Goal: Task Accomplishment & Management: Manage account settings

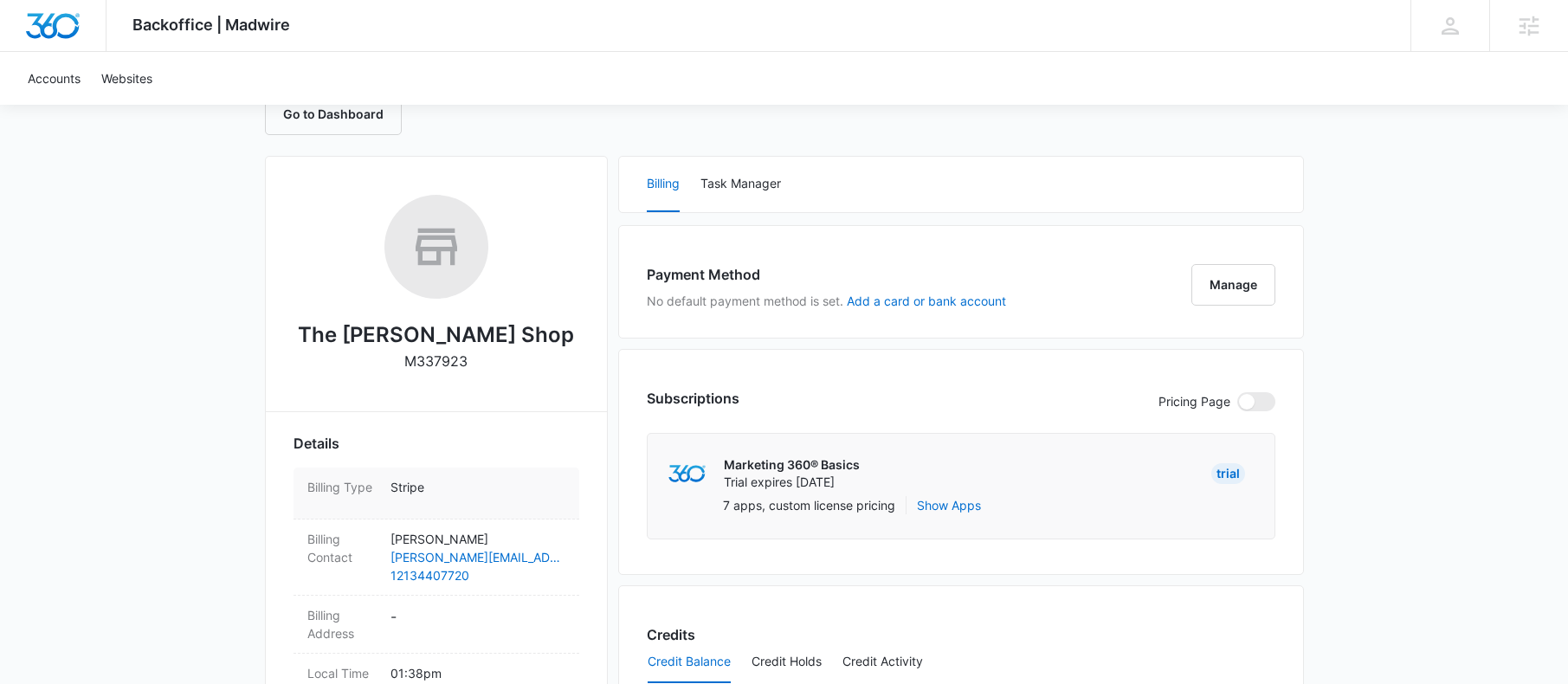
scroll to position [350, 0]
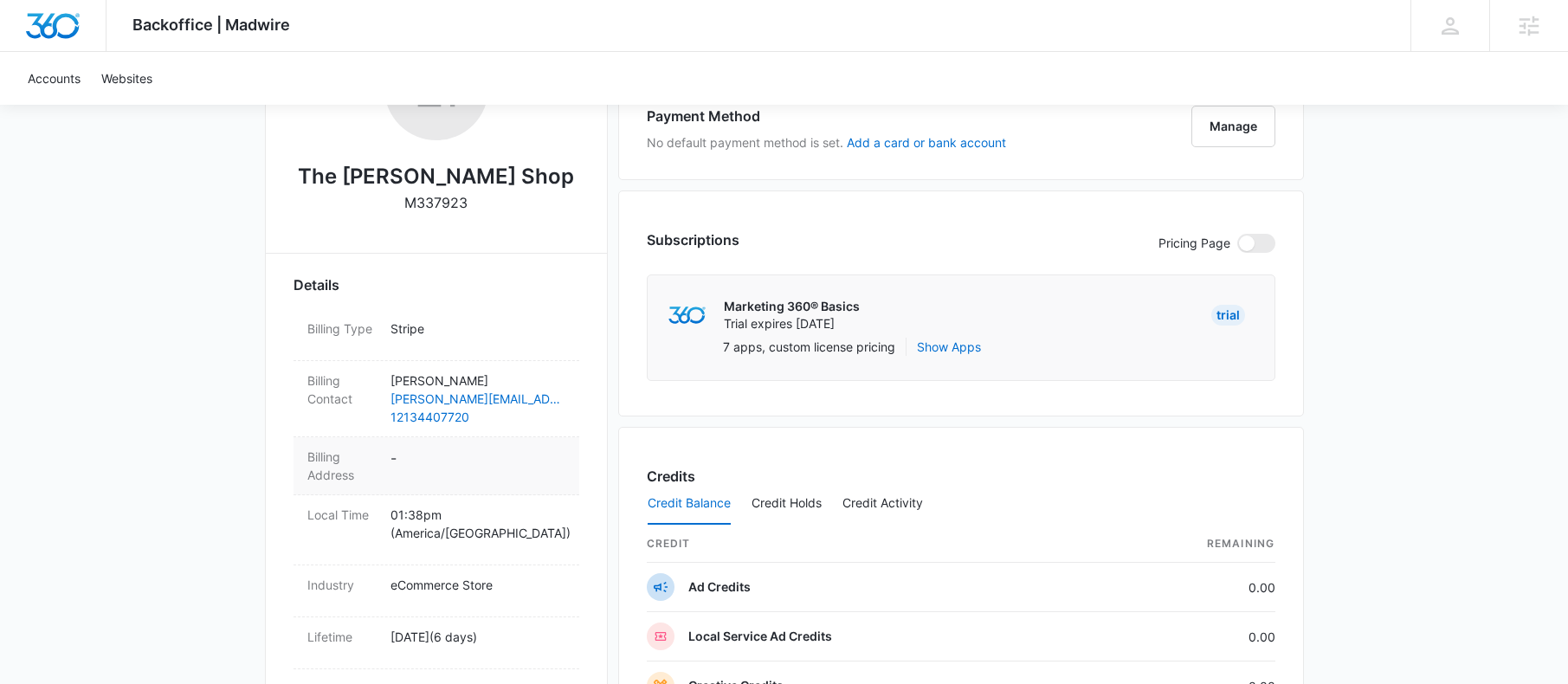
click at [396, 460] on dd "-" at bounding box center [478, 466] width 175 height 36
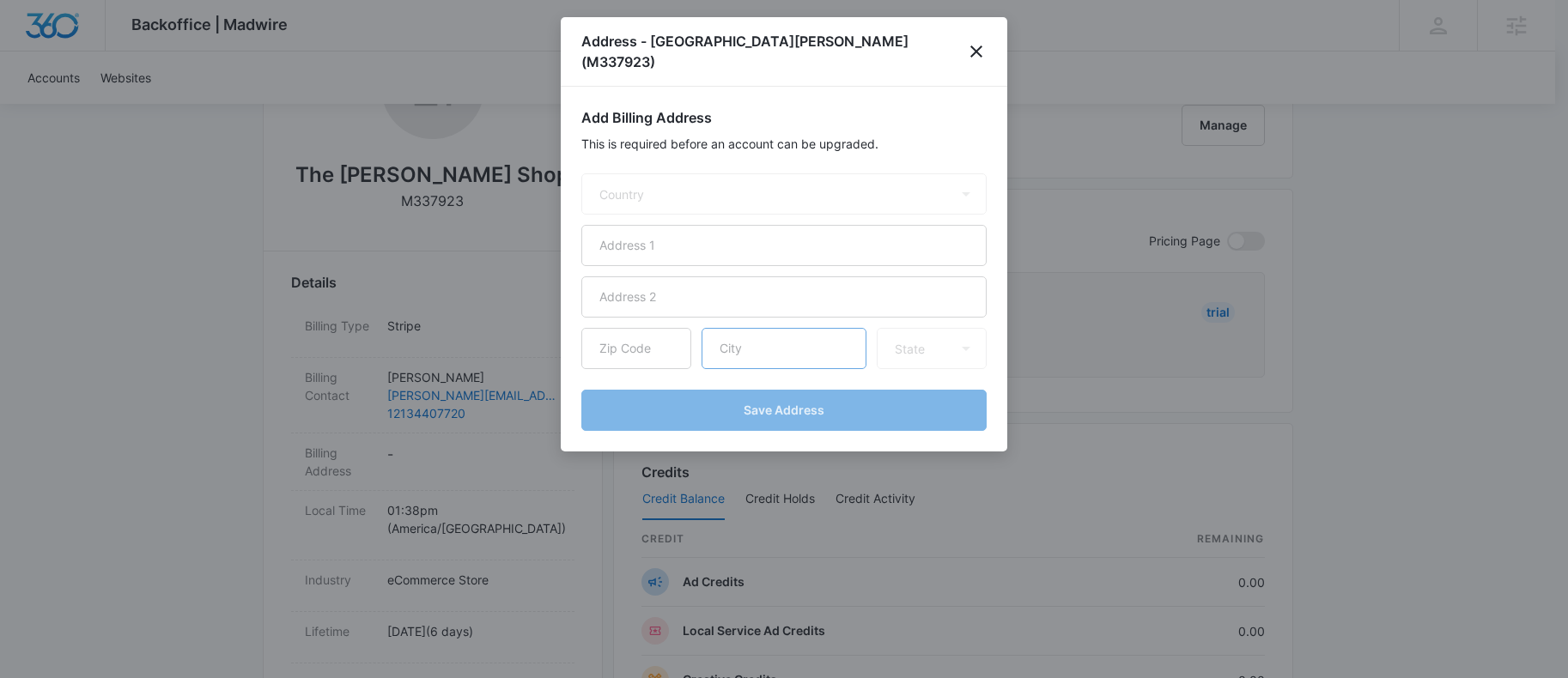
select select "US"
click at [700, 198] on form "Country [GEOGRAPHIC_DATA] [GEOGRAPHIC_DATA] [GEOGRAPHIC_DATA] [GEOGRAPHIC_DATA]…" at bounding box center [784, 302] width 406 height 257
click at [698, 225] on input "text" at bounding box center [784, 246] width 406 height 41
paste input "[STREET_ADDRESS][PERSON_NAME]"
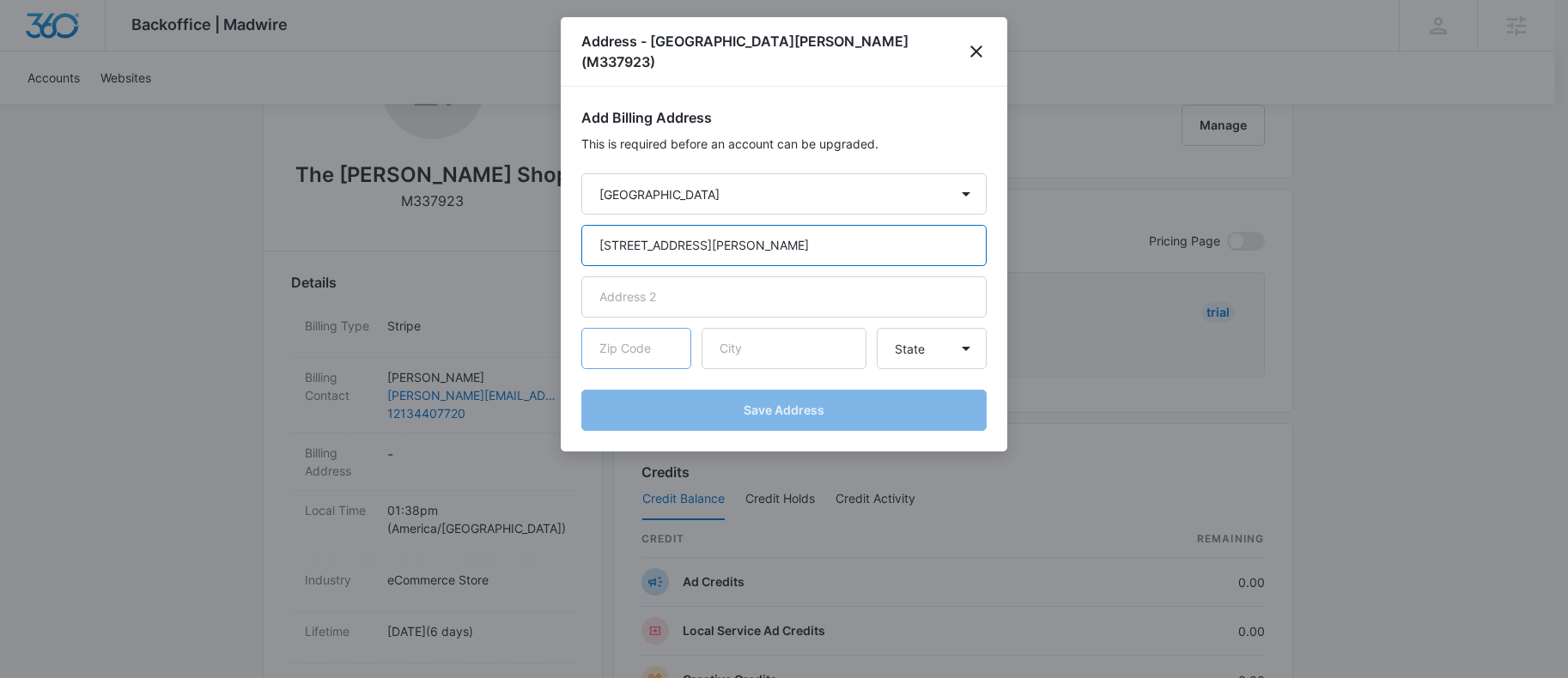
type input "[STREET_ADDRESS][PERSON_NAME]"
click at [632, 329] on input "text" at bounding box center [636, 348] width 110 height 41
type input "60614"
type input "[GEOGRAPHIC_DATA]"
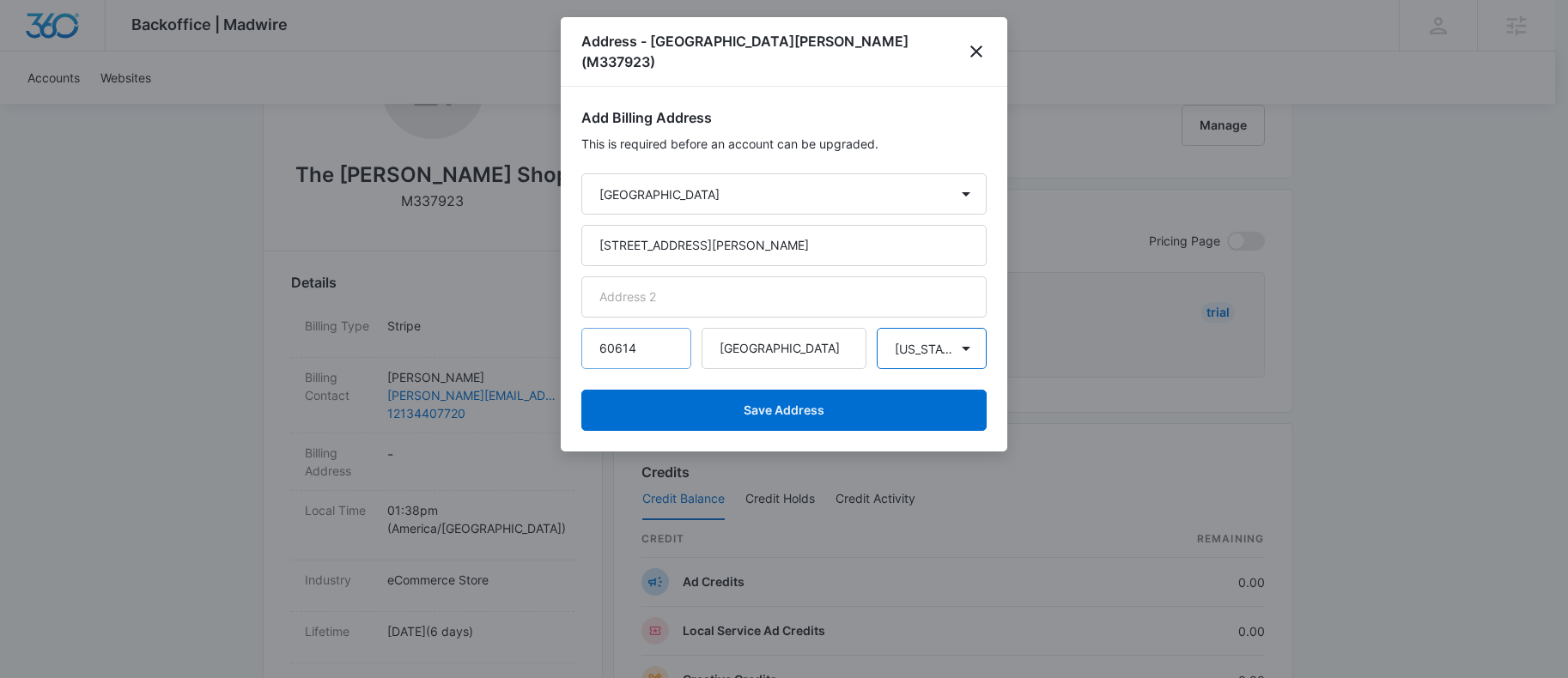
select select "IL"
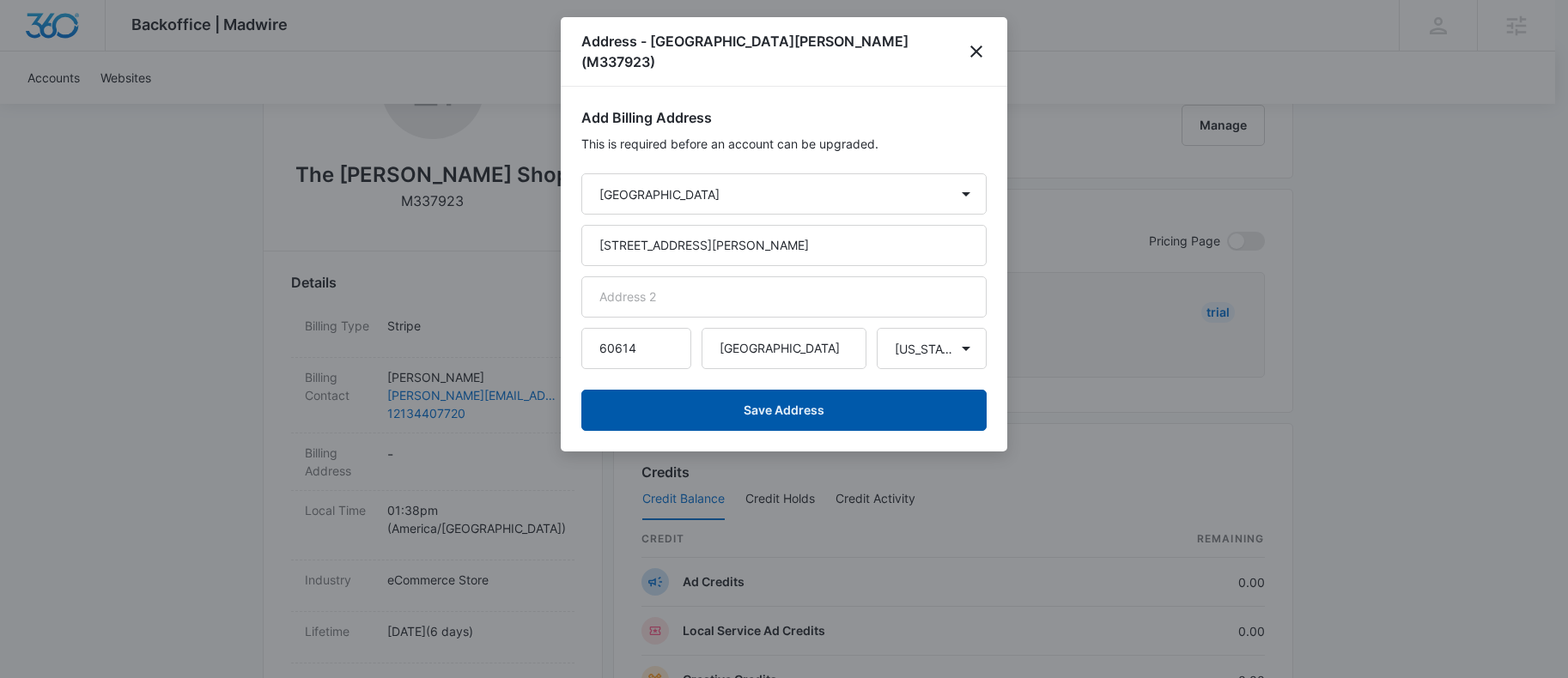
click at [677, 389] on button "Save Address" at bounding box center [784, 410] width 406 height 41
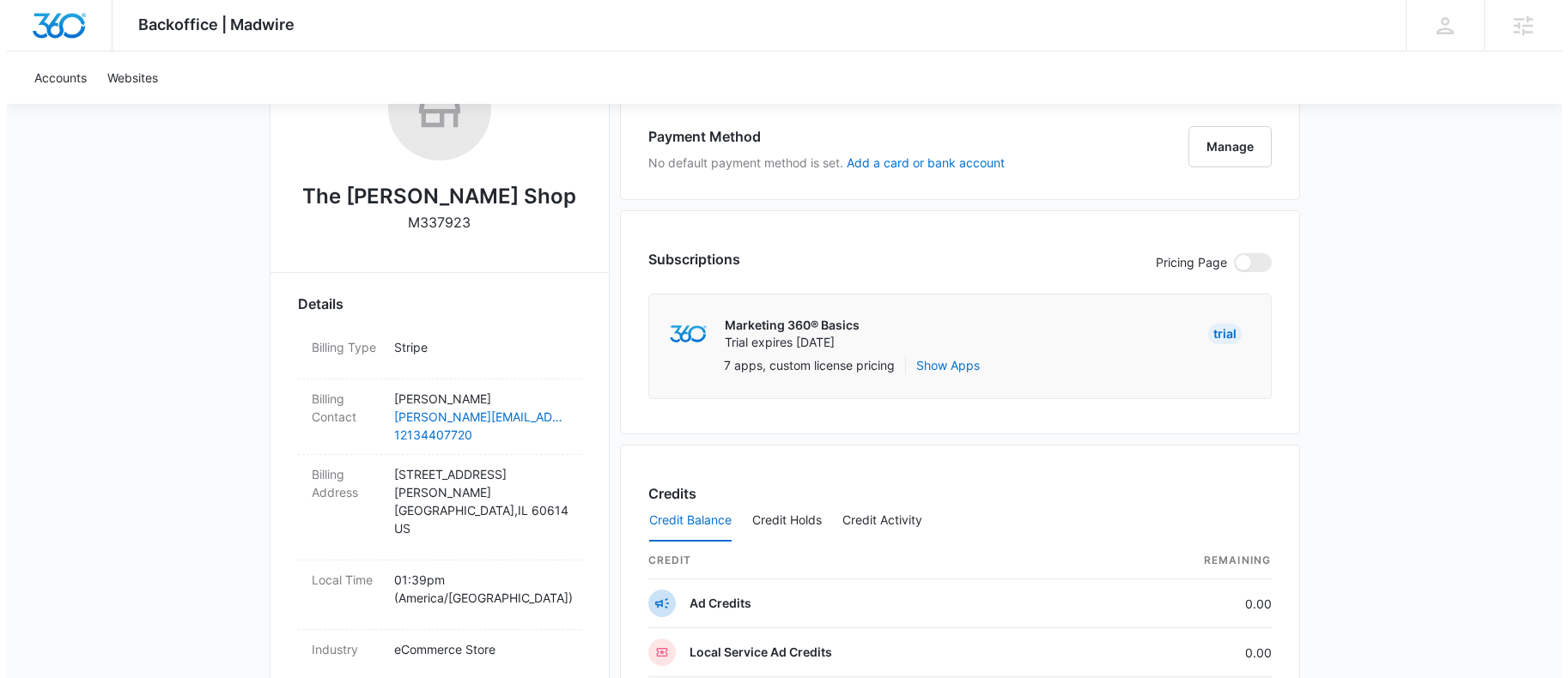
scroll to position [315, 0]
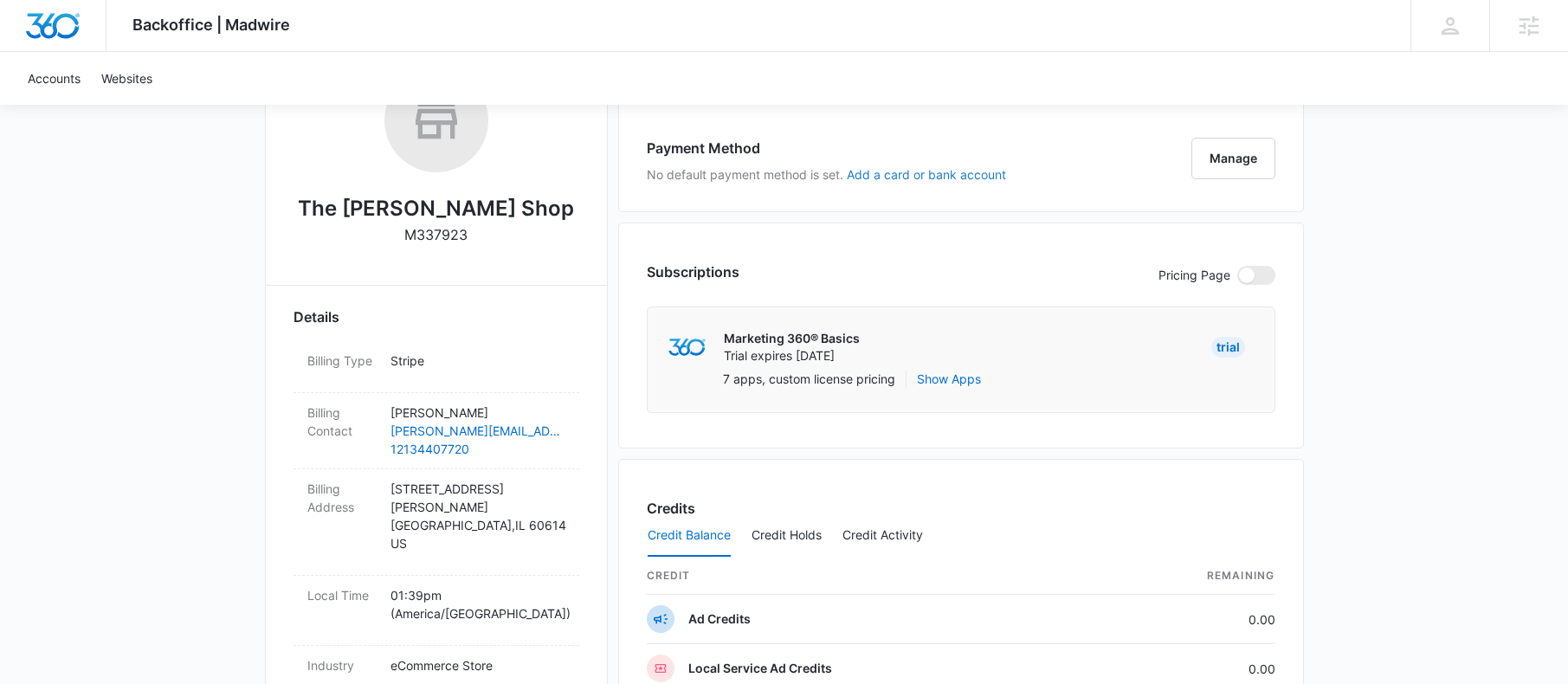
click at [875, 178] on button "Add a card or bank account" at bounding box center [926, 174] width 160 height 12
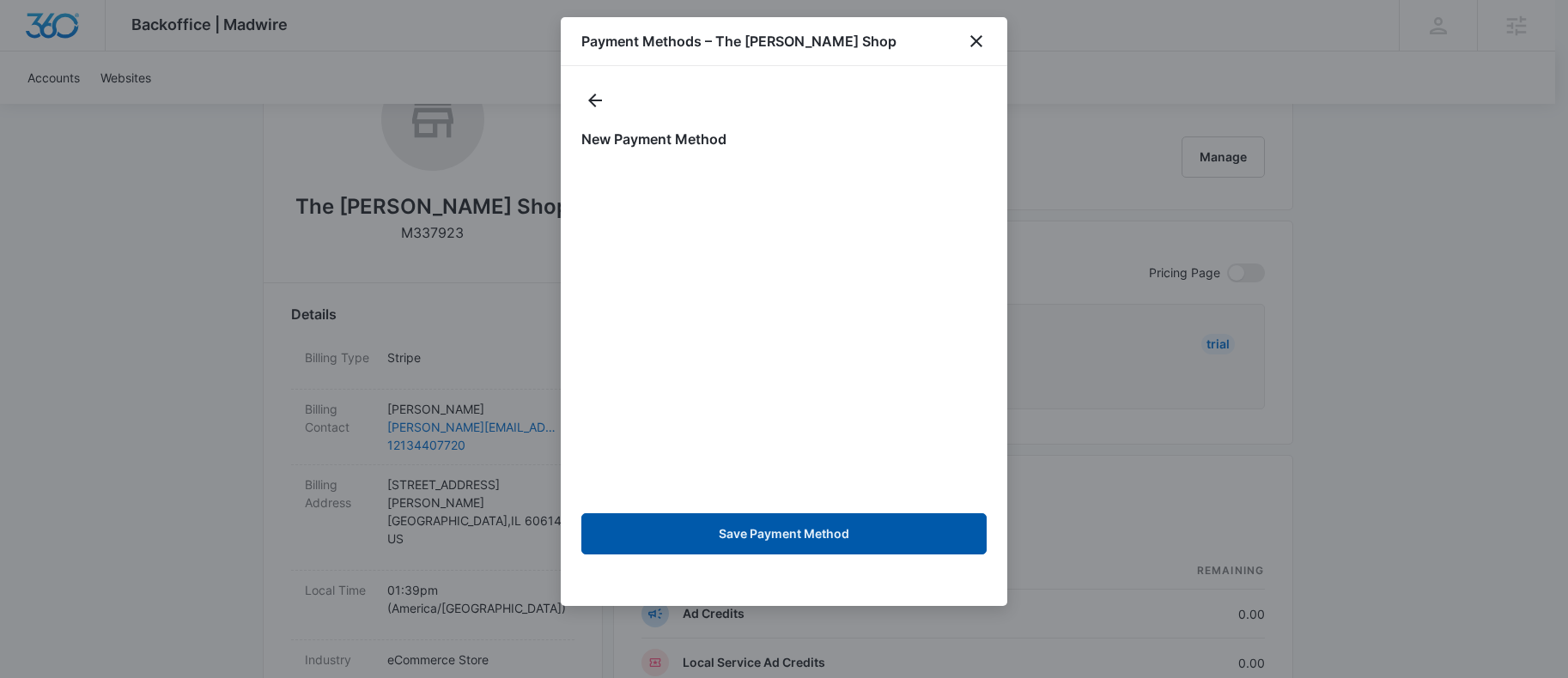
click at [740, 526] on button "Save Payment Method" at bounding box center [784, 534] width 406 height 41
